Goal: Task Accomplishment & Management: Use online tool/utility

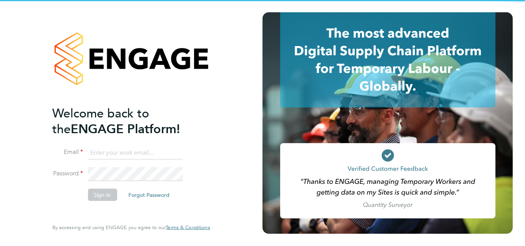
type input "[PERSON_NAME][EMAIL_ADDRESS][PERSON_NAME][DOMAIN_NAME]"
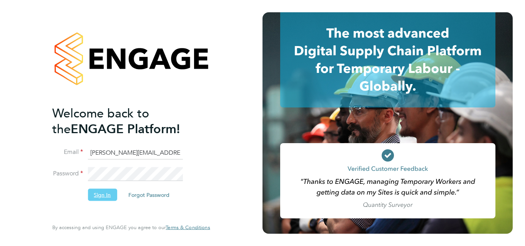
click at [108, 198] on button "Sign In" at bounding box center [102, 195] width 29 height 12
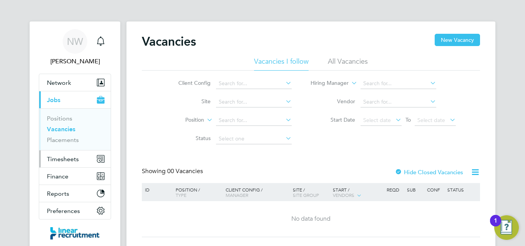
click at [59, 157] on span "Timesheets" at bounding box center [63, 159] width 32 height 7
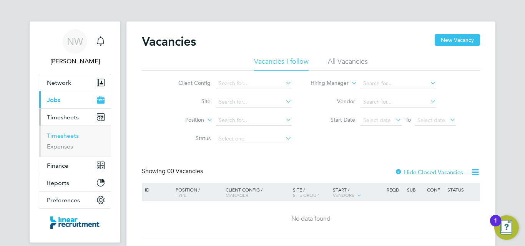
click at [73, 133] on link "Timesheets" at bounding box center [63, 135] width 32 height 7
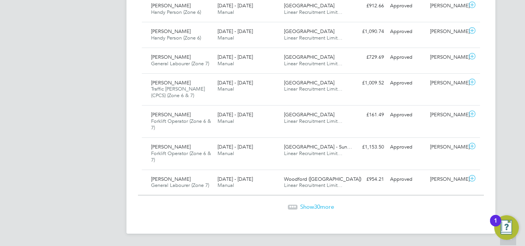
click at [318, 204] on span "30" at bounding box center [317, 206] width 6 height 7
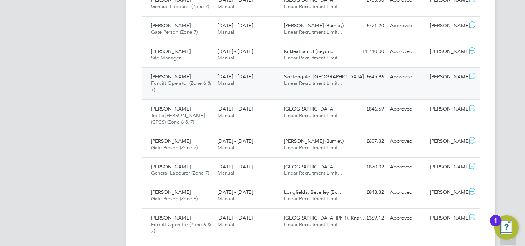
click at [257, 81] on div "8 - 14 Sep 2025 Manual" at bounding box center [247, 80] width 66 height 19
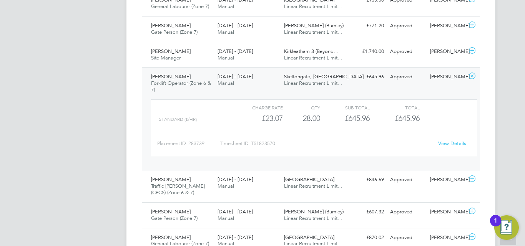
click at [453, 141] on link "View Details" at bounding box center [452, 143] width 28 height 7
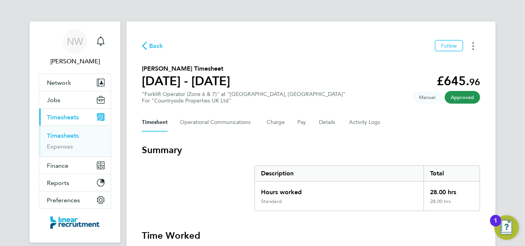
click at [472, 48] on button "Timesheets Menu" at bounding box center [473, 46] width 14 height 12
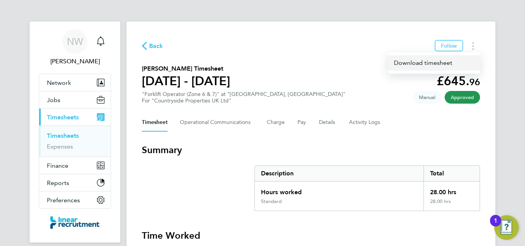
click at [429, 61] on link "Download timesheet" at bounding box center [434, 62] width 92 height 15
